Goal: Use online tool/utility: Utilize a website feature to perform a specific function

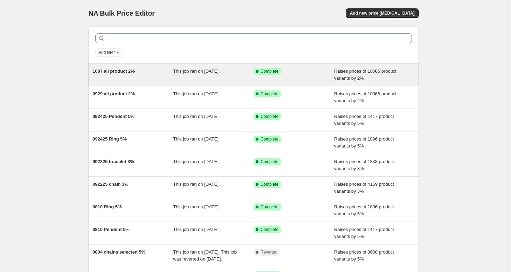
click at [117, 75] on div "1007 all product 2%" at bounding box center [132, 75] width 81 height 14
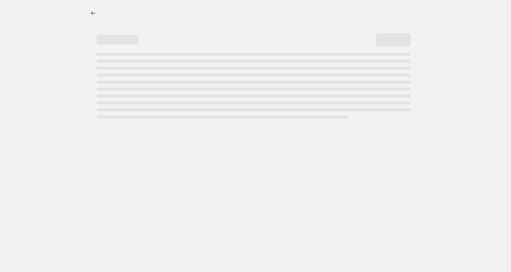
select select "percentage"
select select "no_change"
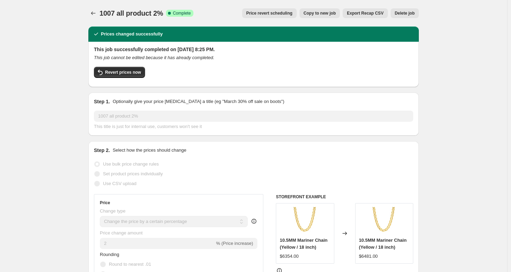
click at [331, 12] on span "Copy to new job" at bounding box center [319, 13] width 32 height 6
select select "percentage"
select select "no_change"
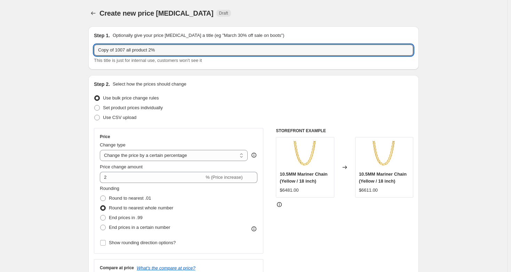
drag, startPoint x: 54, startPoint y: 46, endPoint x: 23, endPoint y: 48, distance: 30.7
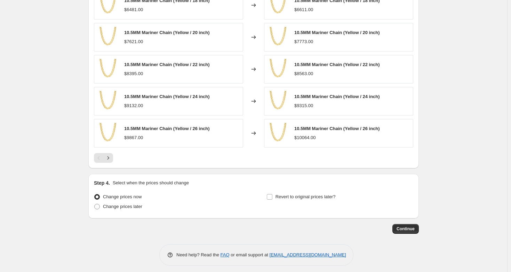
scroll to position [423, 0]
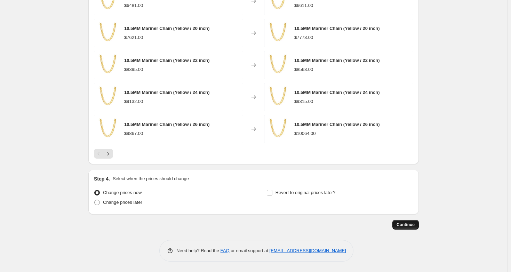
type input "1014 all product 2%"
click at [403, 225] on span "Continue" at bounding box center [405, 225] width 18 height 6
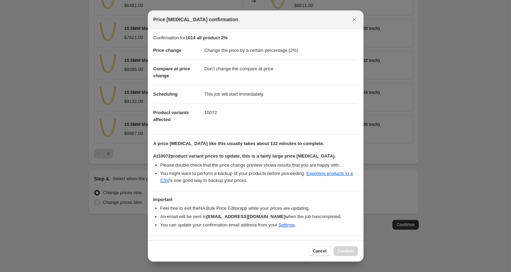
scroll to position [16, 0]
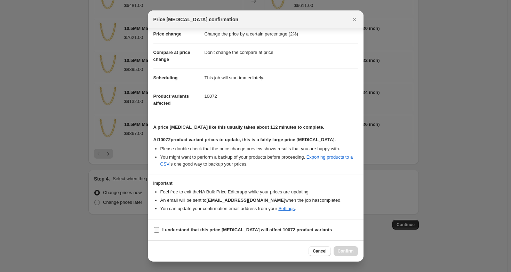
click at [269, 230] on b "I understand that this price change job will affect 10072 product variants" at bounding box center [247, 229] width 170 height 5
click at [159, 230] on input "I understand that this price change job will affect 10072 product variants" at bounding box center [157, 230] width 6 height 6
checkbox input "true"
click at [346, 253] on span "Confirm" at bounding box center [346, 251] width 16 height 6
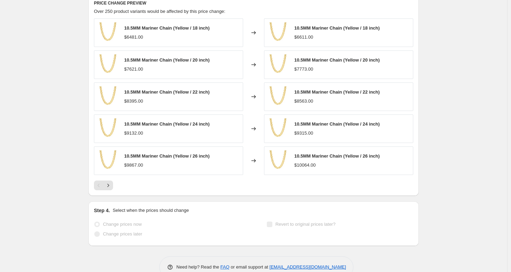
scroll to position [441, 0]
